Goal: Find specific page/section: Find specific page/section

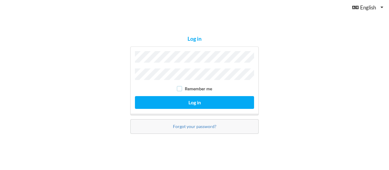
click at [179, 87] on input "checkbox" at bounding box center [179, 88] width 5 height 5
checkbox input "true"
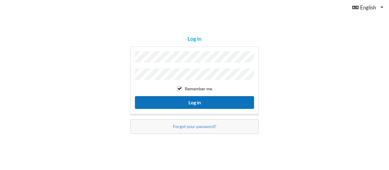
click at [199, 103] on button "Log in" at bounding box center [194, 102] width 119 height 12
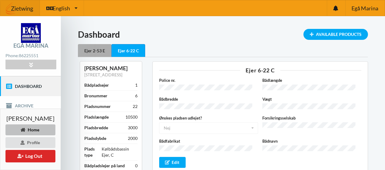
click at [107, 48] on div "Ejer 2-53 E" at bounding box center [94, 50] width 33 height 13
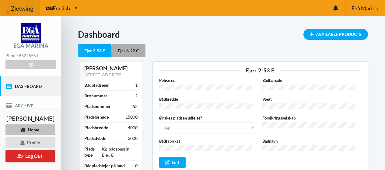
click at [145, 52] on div "Ejer 6-22 C" at bounding box center [128, 50] width 34 height 13
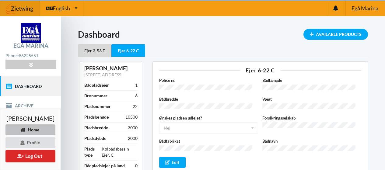
click at [145, 52] on div "Ejer 6-22 C" at bounding box center [128, 50] width 34 height 13
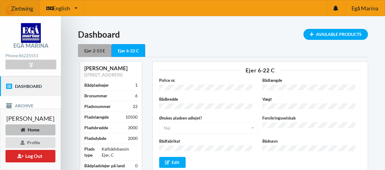
click at [111, 46] on div "Ejer 2-53 E" at bounding box center [94, 50] width 33 height 13
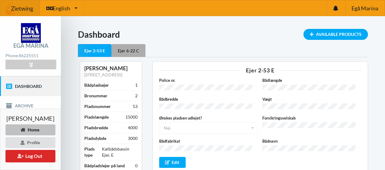
click at [145, 47] on div "Ejer 6-22 C" at bounding box center [128, 50] width 34 height 13
